Goal: Navigation & Orientation: Find specific page/section

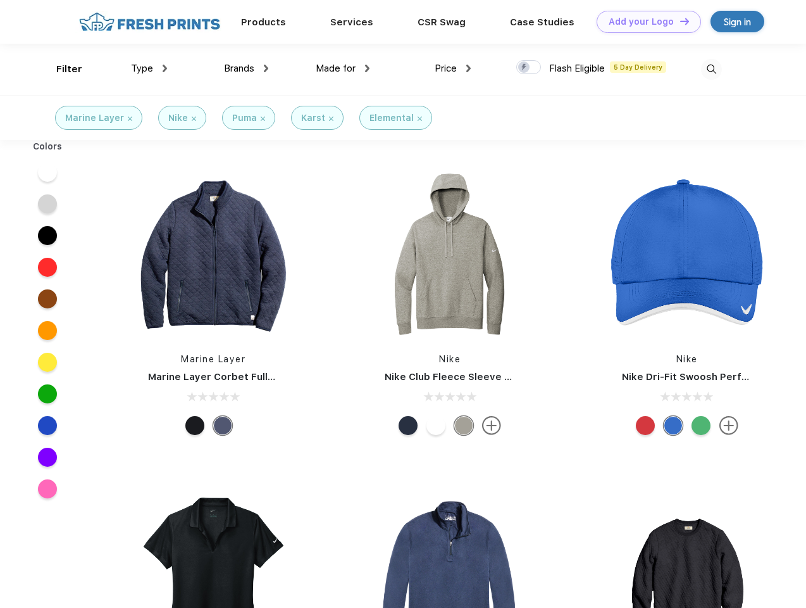
click at [644, 22] on link "Add your Logo Design Tool" at bounding box center [649, 22] width 104 height 22
click at [0, 0] on div "Design Tool" at bounding box center [0, 0] width 0 height 0
click at [679, 21] on link "Add your Logo Design Tool" at bounding box center [649, 22] width 104 height 22
click at [61, 69] on div "Filter" at bounding box center [69, 69] width 26 height 15
click at [149, 68] on span "Type" at bounding box center [142, 68] width 22 height 11
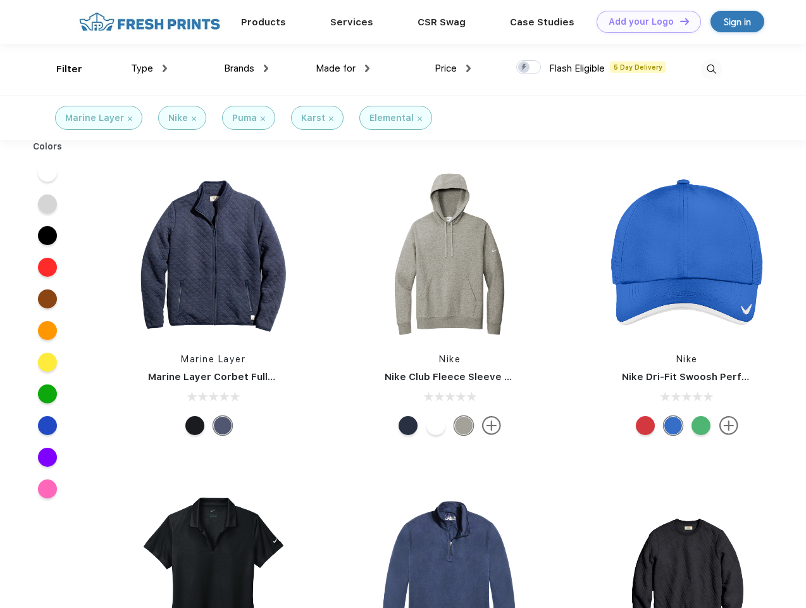
click at [246, 68] on span "Brands" at bounding box center [239, 68] width 30 height 11
click at [343, 68] on span "Made for" at bounding box center [336, 68] width 40 height 11
click at [453, 68] on span "Price" at bounding box center [446, 68] width 22 height 11
click at [529, 68] on div at bounding box center [528, 67] width 25 height 14
click at [525, 68] on input "checkbox" at bounding box center [520, 63] width 8 height 8
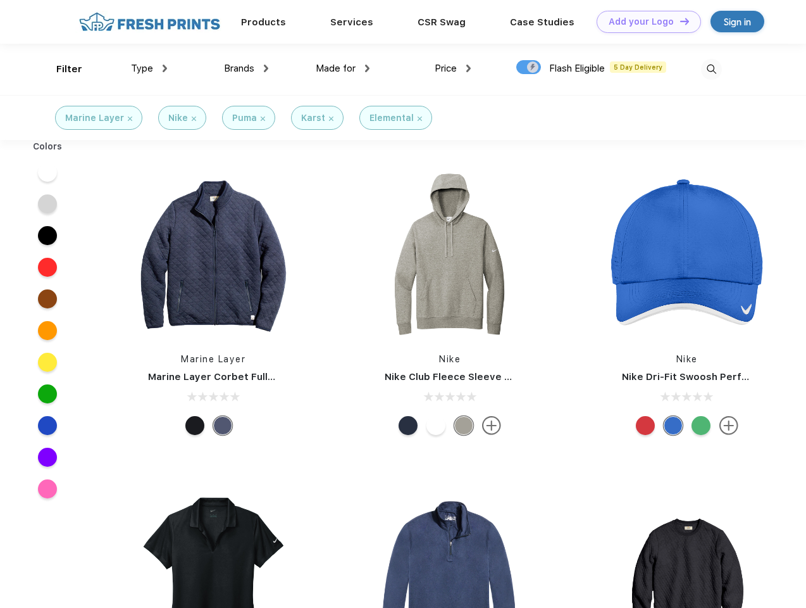
click at [711, 69] on img at bounding box center [711, 69] width 21 height 21
